Goal: Information Seeking & Learning: Find specific fact

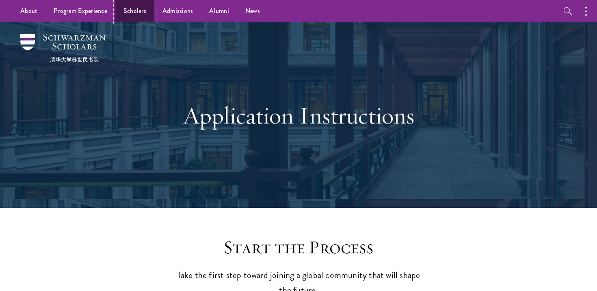
click at [135, 9] on link "Scholars" at bounding box center [134, 11] width 39 height 22
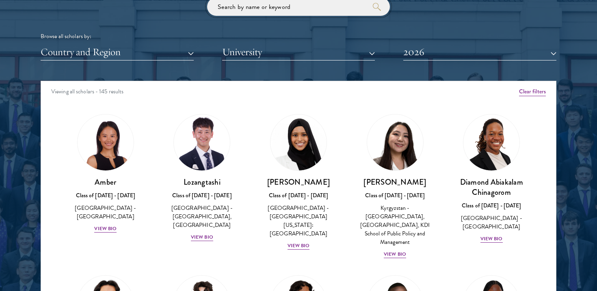
click at [241, 13] on input "search" at bounding box center [298, 7] width 183 height 18
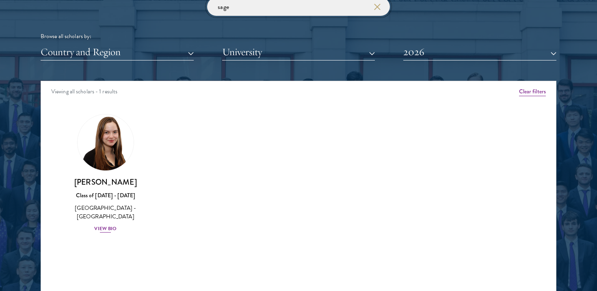
type input "sage"
drag, startPoint x: 252, startPoint y: 9, endPoint x: 211, endPoint y: 9, distance: 41.4
click at [211, 9] on input "sage" at bounding box center [298, 7] width 183 height 18
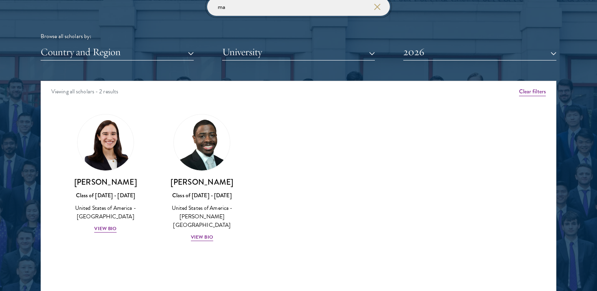
type input "m"
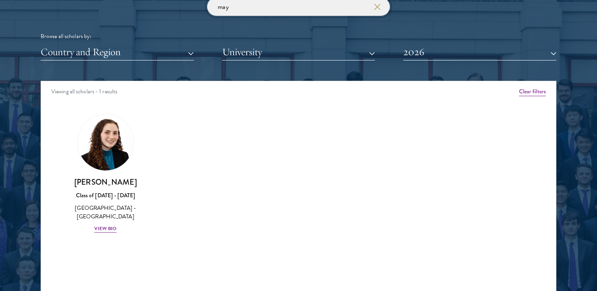
type input "may"
click at [271, 18] on div "may Browse all scholars by: Country and Region All Countries and Regions [GEOGR…" at bounding box center [299, 29] width 516 height 63
